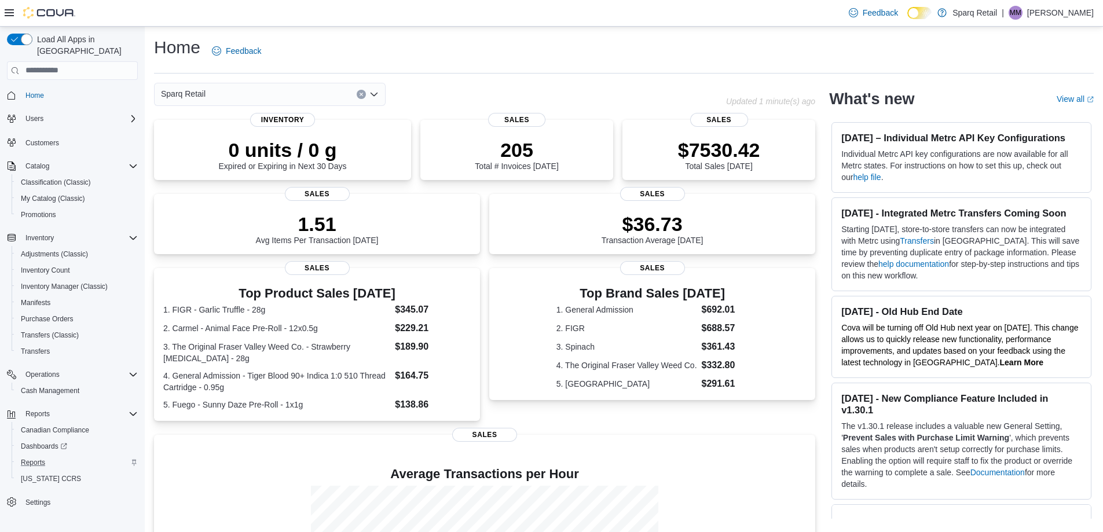
click at [85, 456] on div "Reports" at bounding box center [77, 463] width 122 height 14
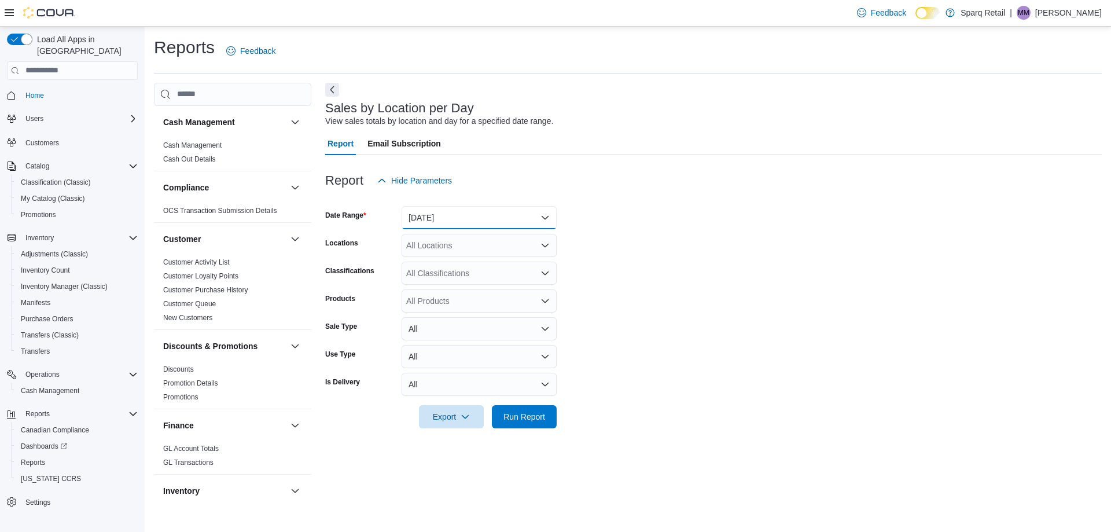
click at [534, 225] on button "[DATE]" at bounding box center [479, 217] width 155 height 23
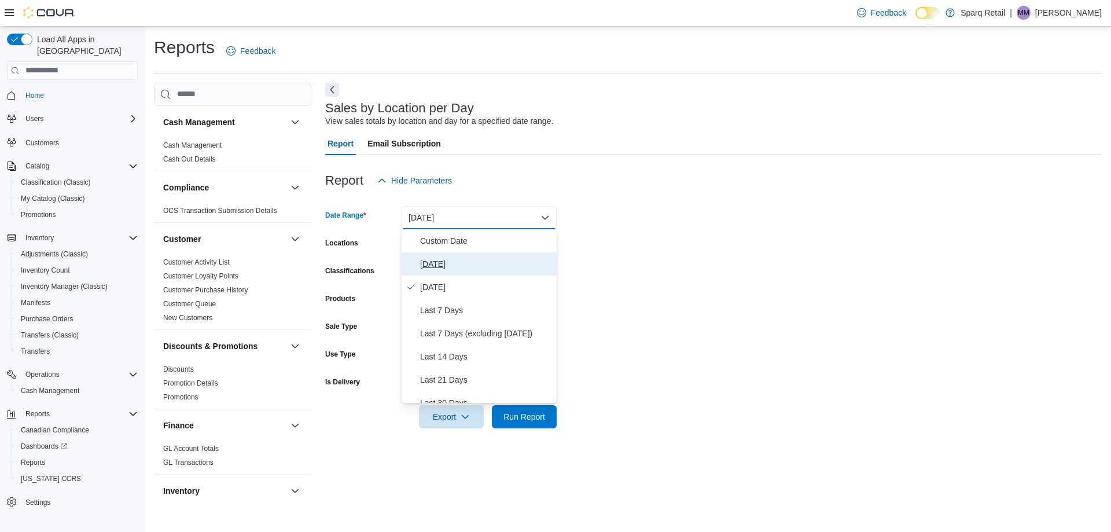
click at [506, 270] on span "[DATE]" at bounding box center [486, 264] width 132 height 14
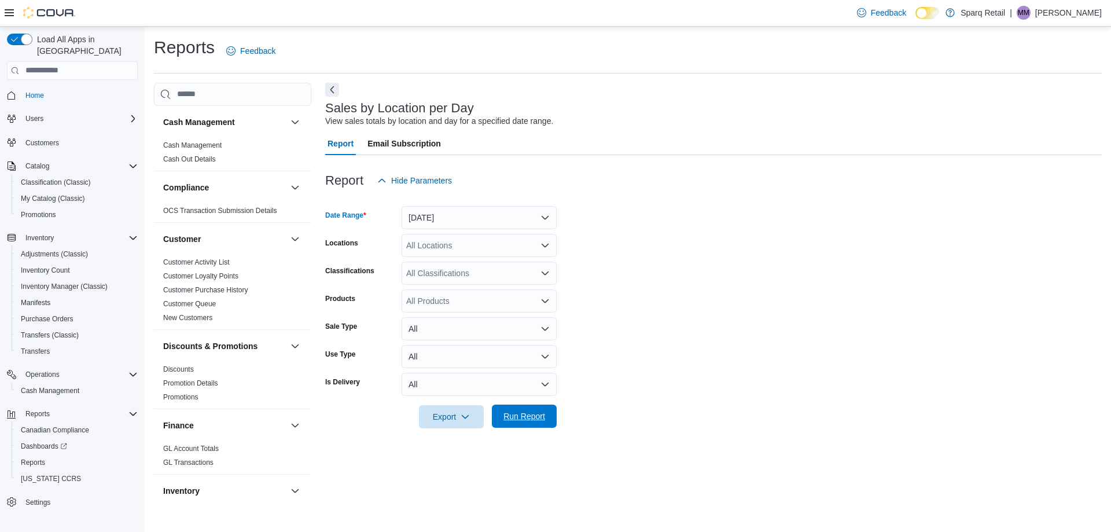
click at [523, 409] on span "Run Report" at bounding box center [524, 416] width 51 height 23
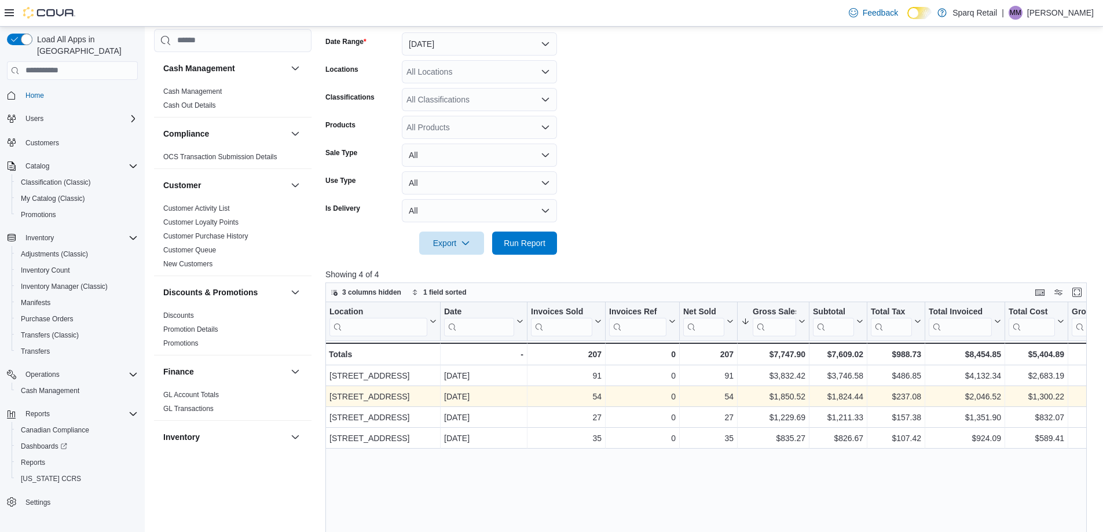
scroll to position [116, 0]
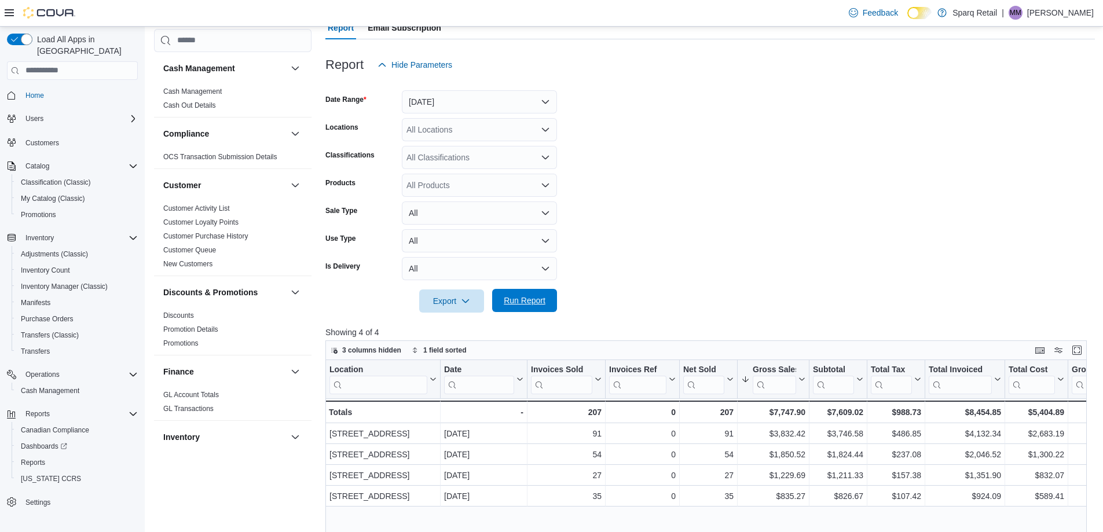
click at [531, 303] on span "Run Report" at bounding box center [525, 301] width 42 height 12
click at [673, 158] on form "Date Range [DATE] Locations All Locations Classifications All Classifications P…" at bounding box center [709, 194] width 769 height 236
click at [546, 301] on span "Run Report" at bounding box center [524, 300] width 51 height 23
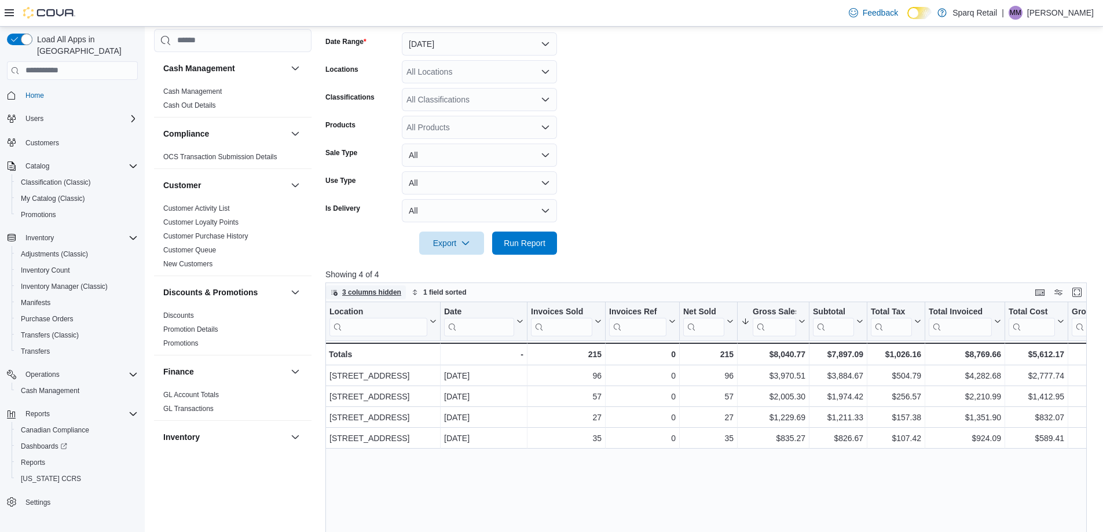
click at [381, 295] on span "3 columns hidden" at bounding box center [371, 292] width 59 height 9
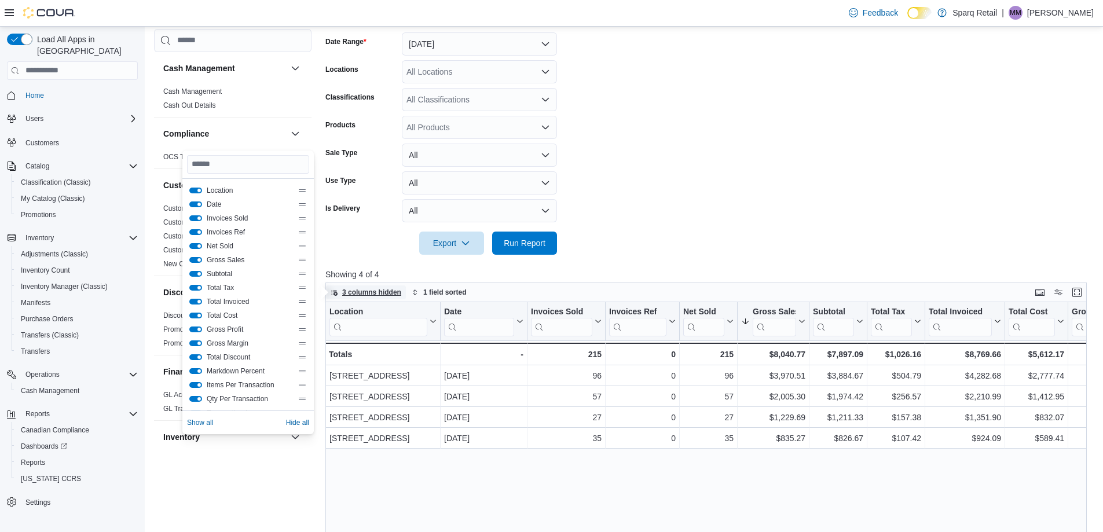
click at [382, 294] on span "3 columns hidden" at bounding box center [371, 292] width 59 height 9
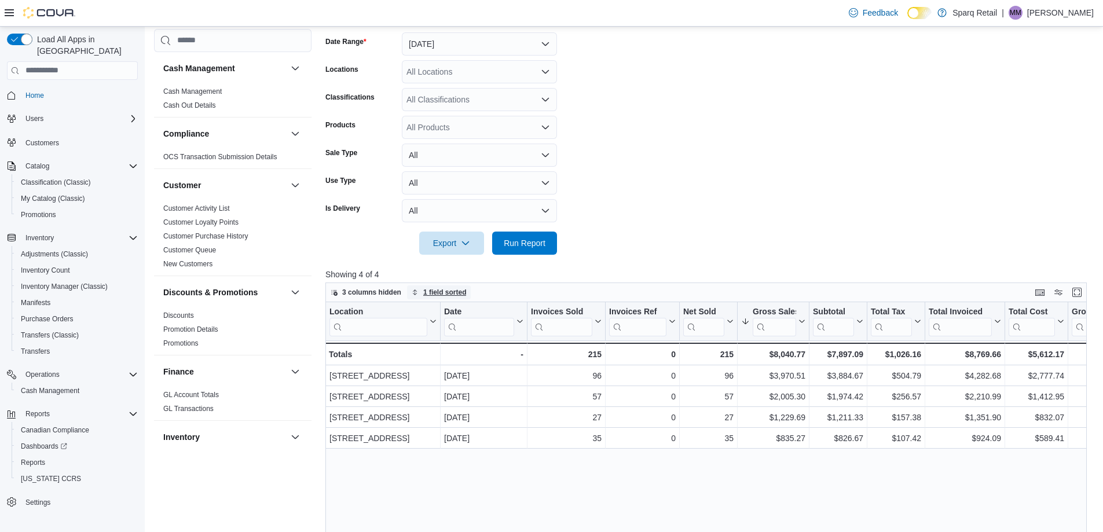
click at [432, 289] on span "1 field sorted" at bounding box center [444, 292] width 43 height 9
click at [744, 171] on form "Date Range [DATE] Locations All Locations Classifications All Classifications P…" at bounding box center [709, 137] width 769 height 236
click at [447, 291] on span "1 field sorted" at bounding box center [444, 292] width 43 height 9
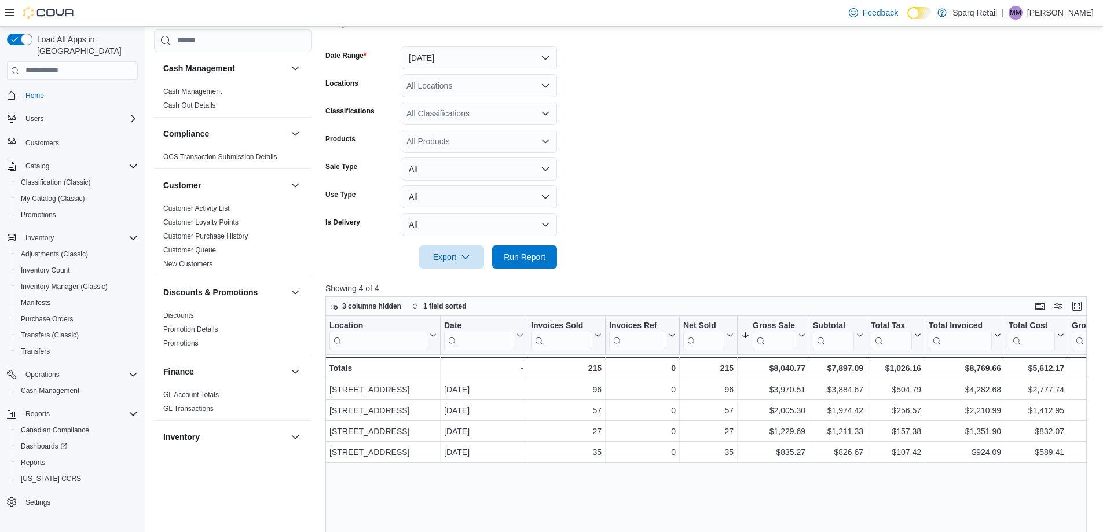
drag, startPoint x: 868, startPoint y: 220, endPoint x: 1100, endPoint y: 229, distance: 232.9
drag, startPoint x: 923, startPoint y: 228, endPoint x: 1101, endPoint y: 225, distance: 178.3
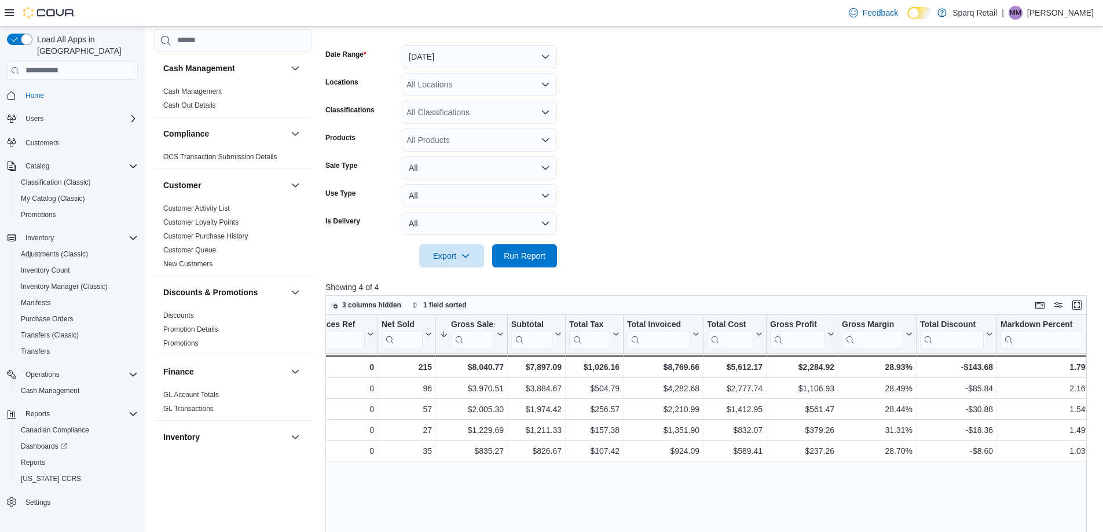
drag, startPoint x: 717, startPoint y: 484, endPoint x: 812, endPoint y: 472, distance: 95.1
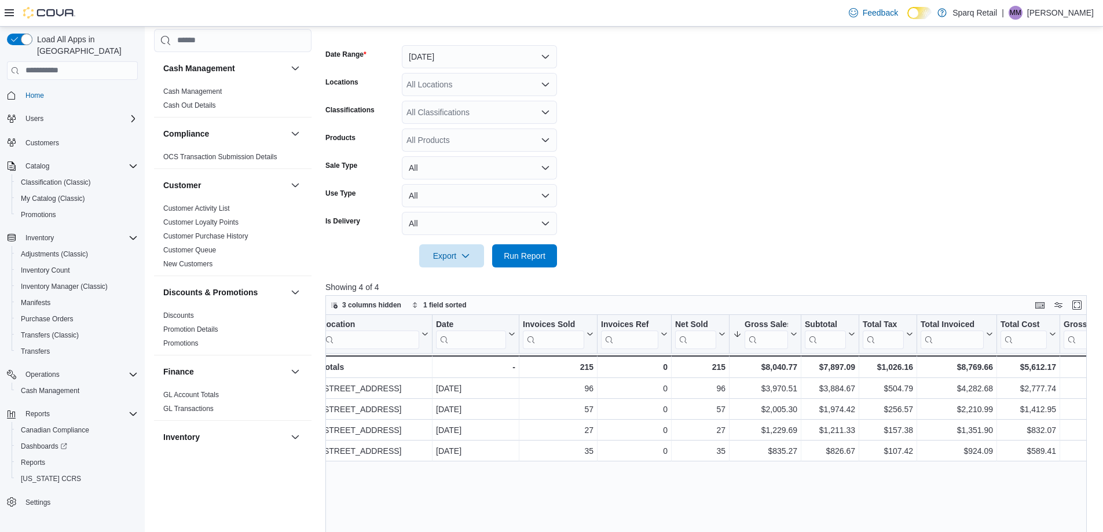
scroll to position [0, 0]
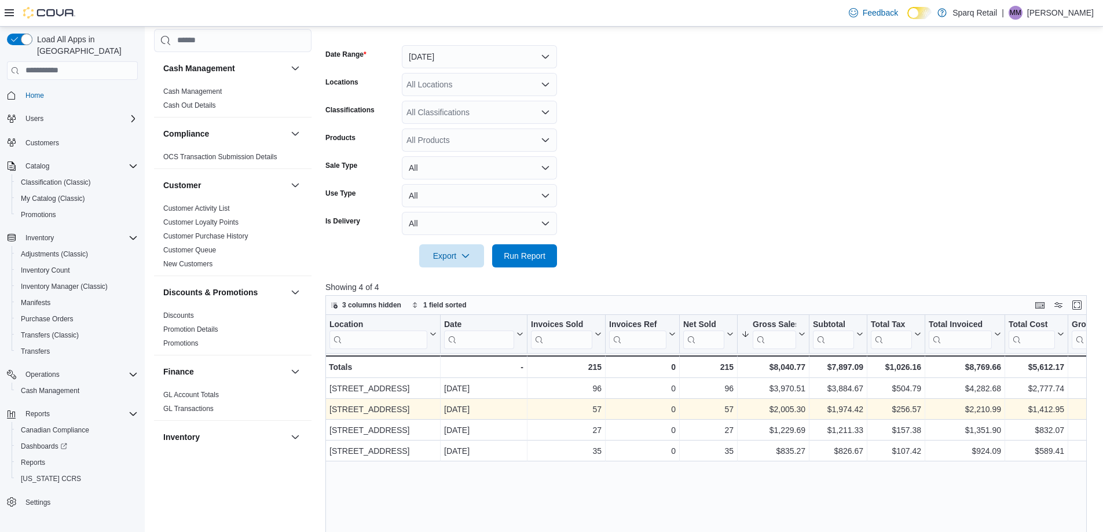
drag, startPoint x: 713, startPoint y: 478, endPoint x: 372, endPoint y: 414, distance: 347.0
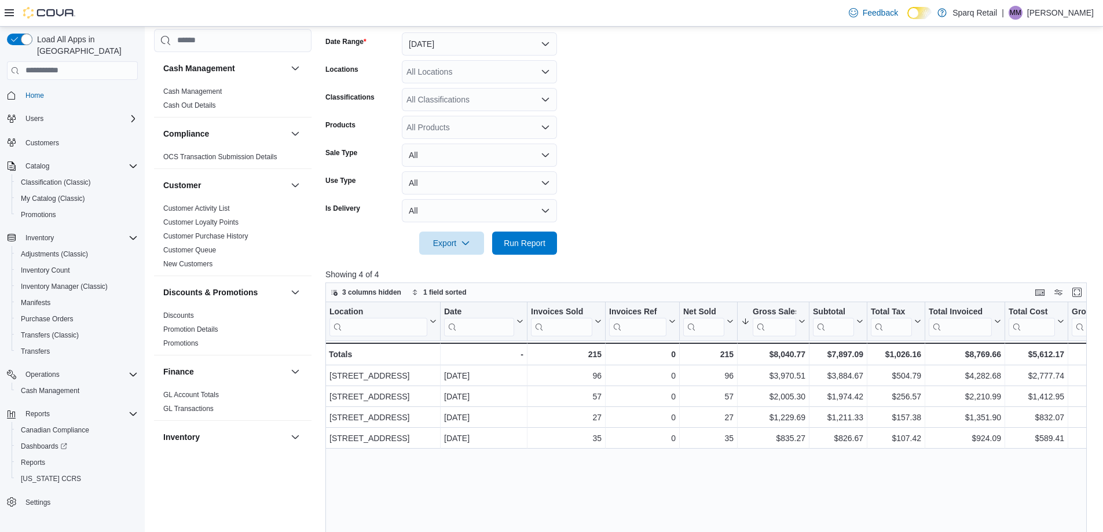
scroll to position [116, 0]
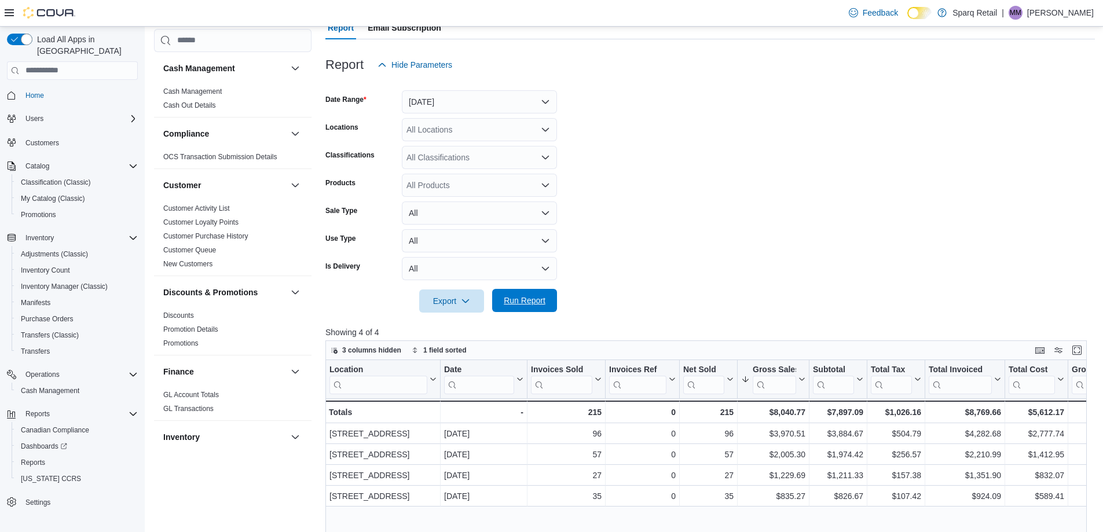
click at [541, 290] on span "Run Report" at bounding box center [524, 300] width 51 height 23
click at [534, 295] on span "Run Report" at bounding box center [525, 301] width 42 height 12
click at [819, 198] on form "Date Range [DATE] Locations All Locations Classifications All Classifications P…" at bounding box center [709, 194] width 769 height 236
click at [526, 298] on span "Run Report" at bounding box center [525, 301] width 42 height 12
click at [527, 295] on span "Run Report" at bounding box center [525, 301] width 42 height 12
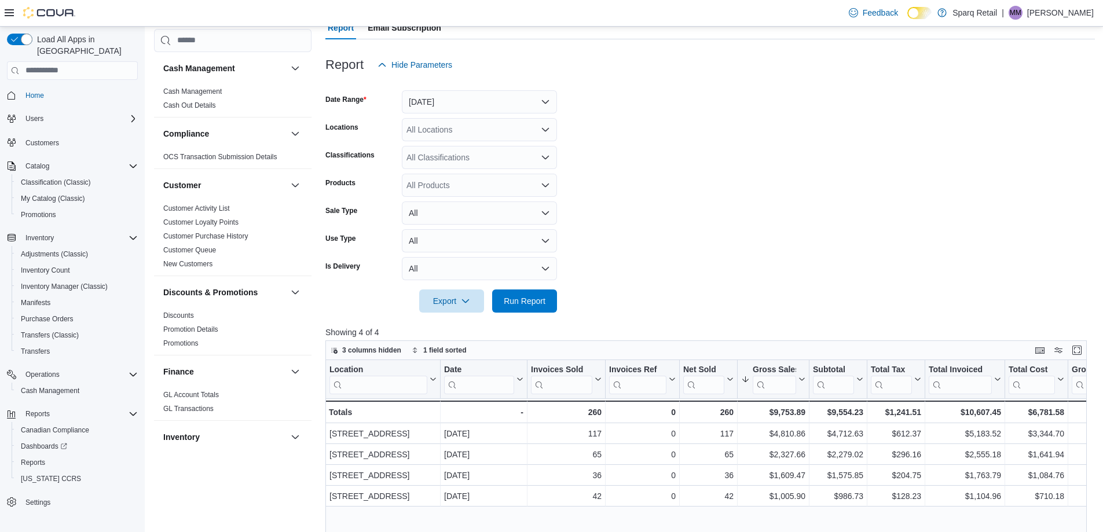
click at [725, 152] on form "Date Range [DATE] Locations All Locations Classifications All Classifications P…" at bounding box center [709, 194] width 769 height 236
click at [535, 308] on span "Run Report" at bounding box center [524, 300] width 51 height 23
